Goal: Check status: Check status

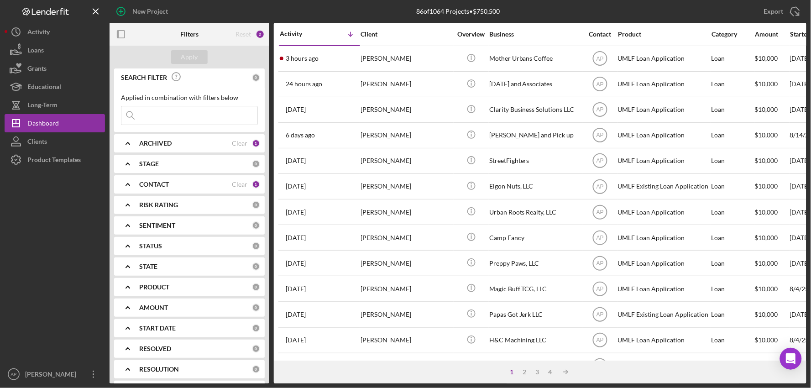
click at [189, 116] on input at bounding box center [189, 115] width 136 height 18
click at [129, 149] on icon "Icon/Expander" at bounding box center [127, 143] width 23 height 23
click at [124, 193] on input "Archived" at bounding box center [125, 195] width 9 height 9
checkbox input "true"
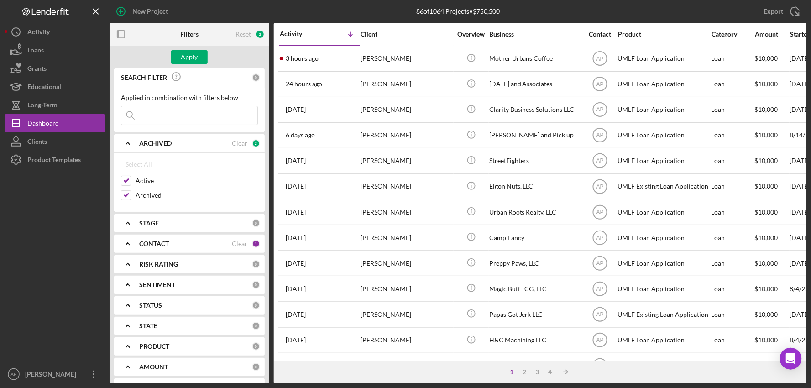
click at [186, 48] on div "Apply" at bounding box center [190, 57] width 160 height 23
click at [187, 58] on div "Apply" at bounding box center [189, 57] width 17 height 14
click at [152, 112] on input at bounding box center [189, 115] width 136 height 18
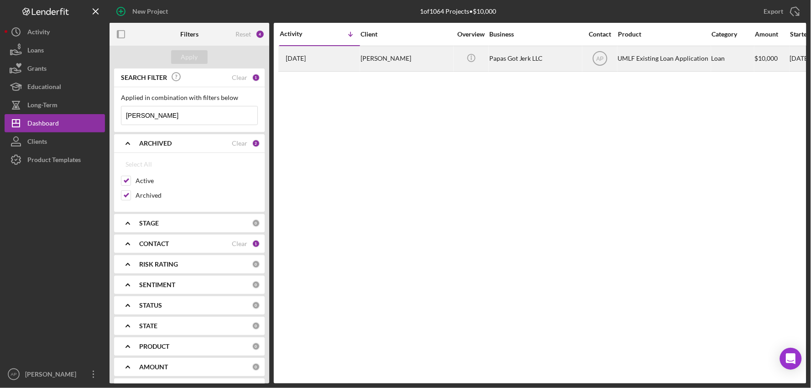
type input "[PERSON_NAME]"
click at [423, 62] on div "[PERSON_NAME]" at bounding box center [406, 59] width 91 height 24
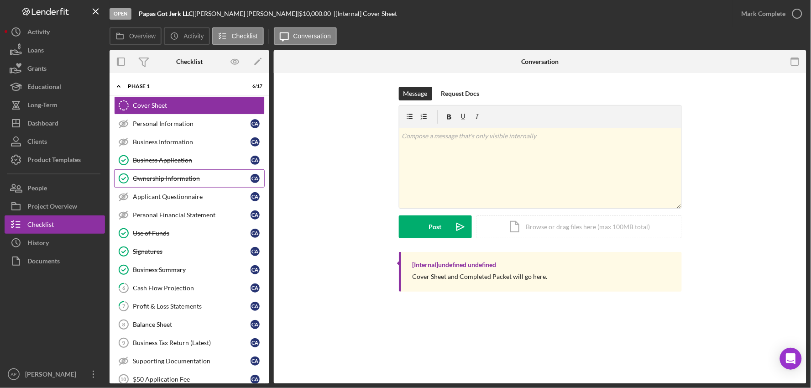
click at [199, 179] on div "Ownership Information" at bounding box center [192, 178] width 118 height 7
